Goal: Register for event/course

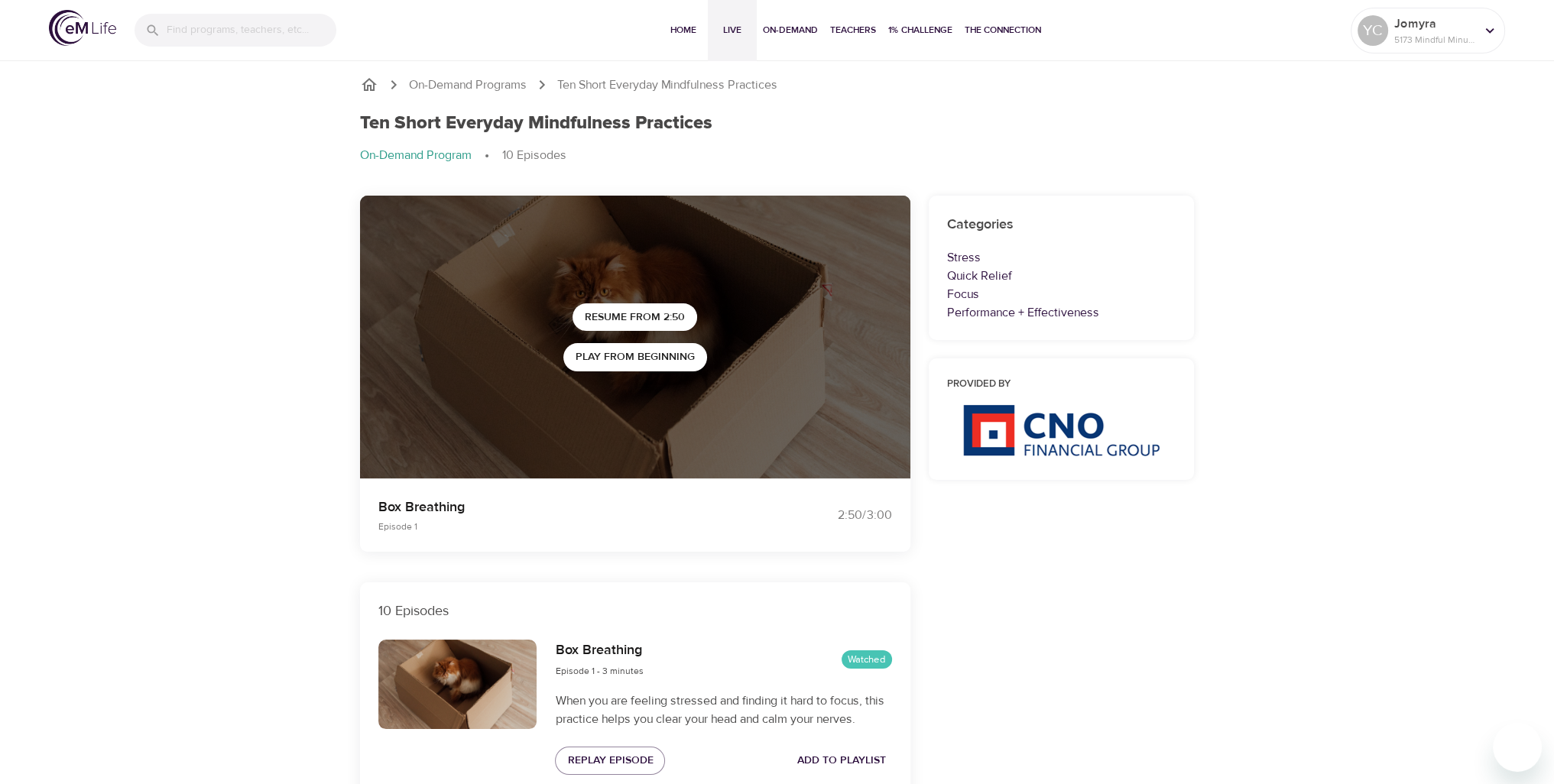
click at [745, 36] on span "Live" at bounding box center [732, 29] width 37 height 16
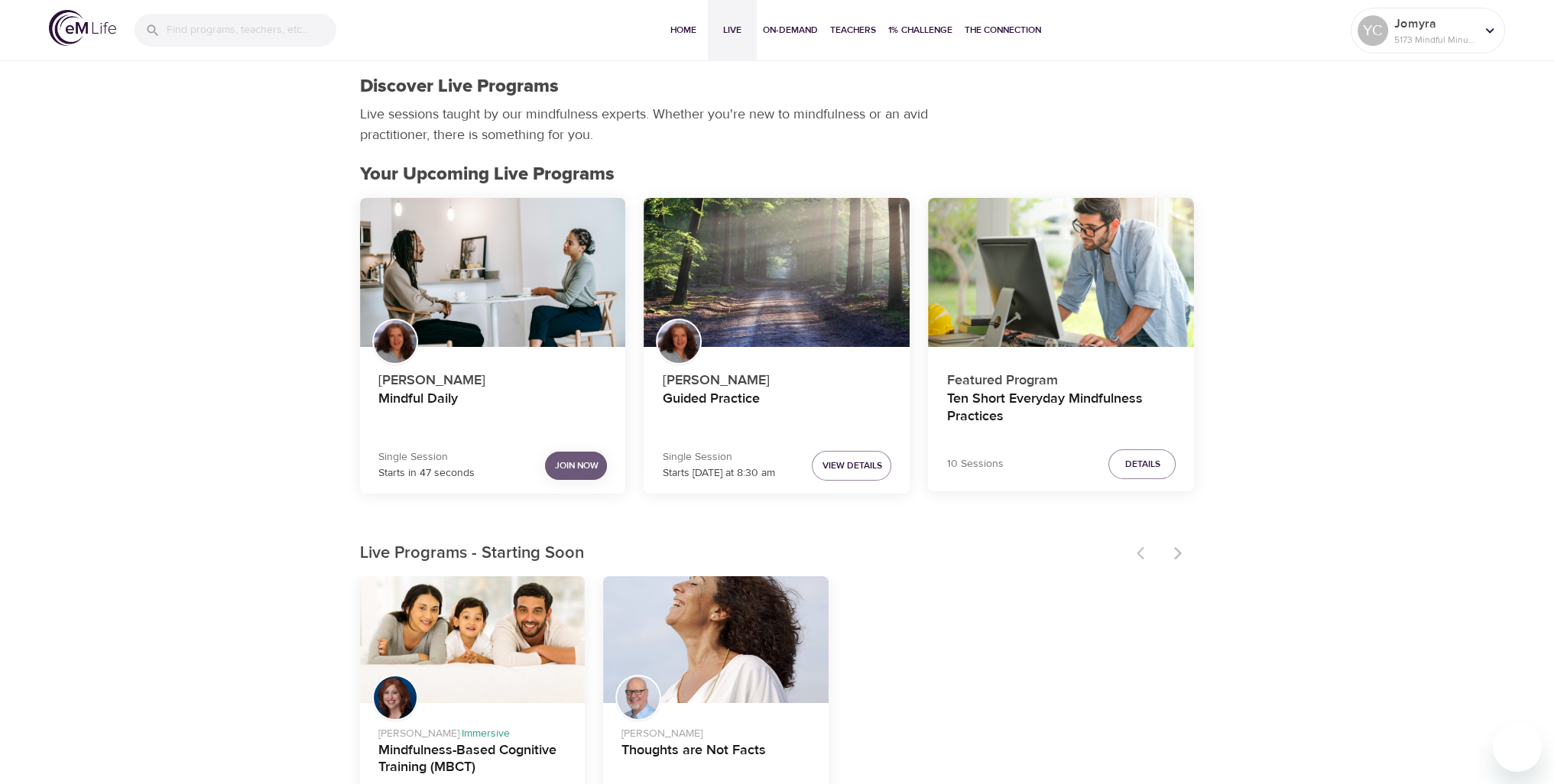
click at [590, 456] on button "Join Now" at bounding box center [575, 465] width 61 height 28
